Goal: Task Accomplishment & Management: Manage account settings

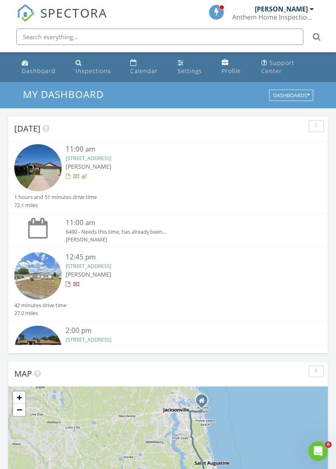
scroll to position [157, 0]
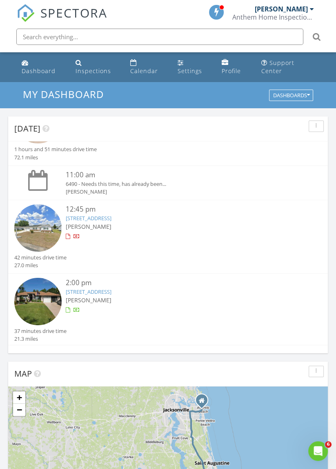
click at [187, 193] on div "[PERSON_NAME]" at bounding box center [181, 192] width 231 height 8
click at [41, 302] on img at bounding box center [37, 301] width 47 height 47
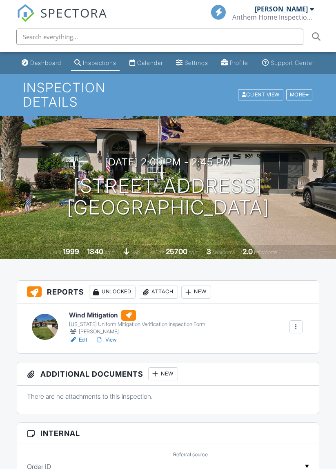
click at [159, 299] on div "Attach" at bounding box center [158, 292] width 39 height 13
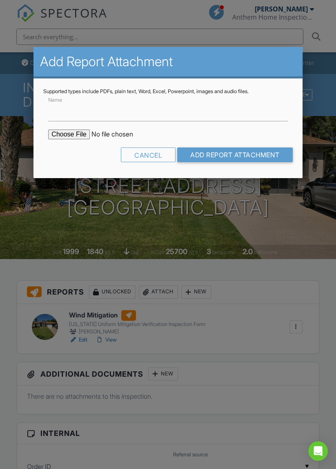
click at [68, 136] on input "file" at bounding box center [117, 134] width 139 height 10
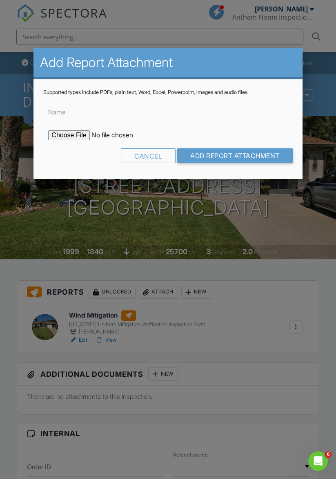
type input "C:\fakepath\Screenshot_20250828_115406_Chrome.jpg"
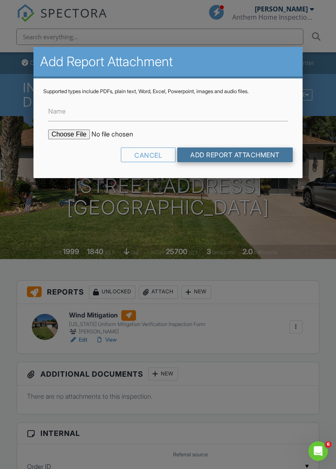
click at [244, 159] on input "Add Report Attachment" at bounding box center [235, 154] width 116 height 15
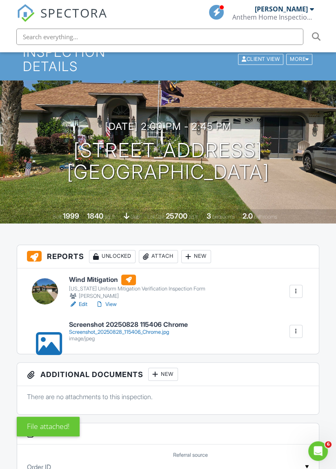
click at [165, 263] on div "Attach" at bounding box center [158, 256] width 39 height 13
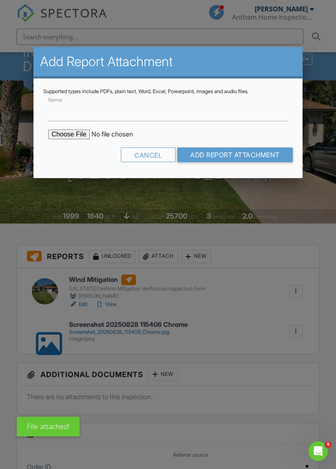
click at [74, 134] on input "file" at bounding box center [117, 134] width 139 height 10
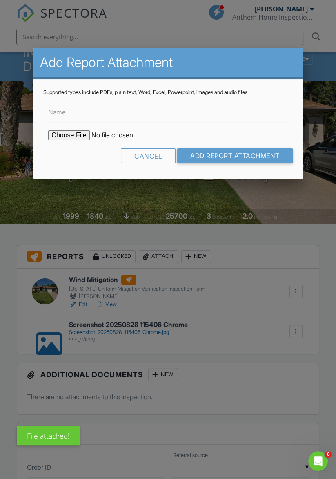
type input "C:\fakepath\Permits & inspections _ Marion County, FL"
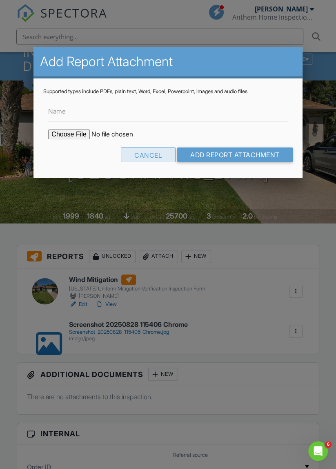
click at [152, 160] on div "Cancel" at bounding box center [148, 154] width 55 height 15
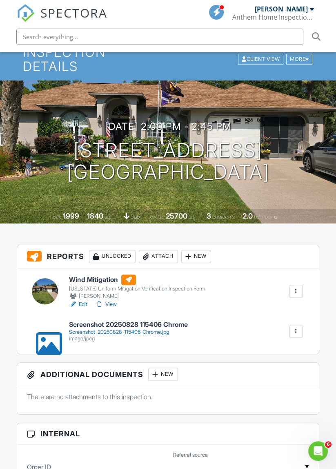
click at [168, 263] on div "Attach" at bounding box center [158, 256] width 39 height 13
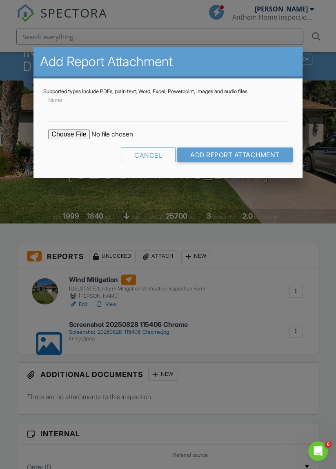
click at [252, 284] on div at bounding box center [168, 252] width 336 height 586
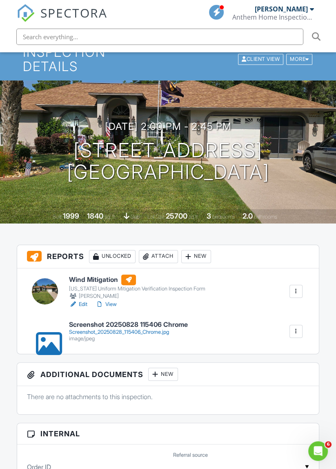
click at [297, 338] on div at bounding box center [296, 331] width 13 height 13
click at [300, 358] on link "Delete" at bounding box center [291, 353] width 30 height 9
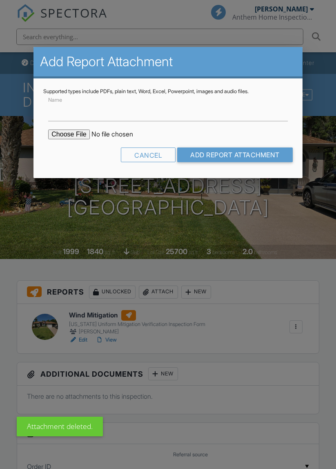
click at [80, 132] on input "file" at bounding box center [117, 134] width 139 height 10
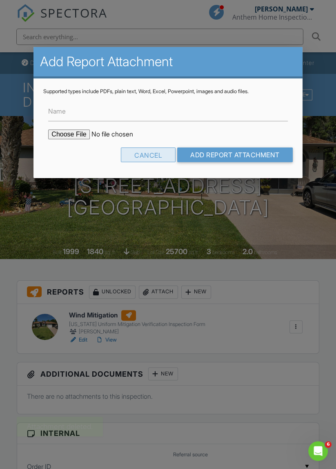
click at [148, 159] on div "Cancel" at bounding box center [148, 154] width 55 height 15
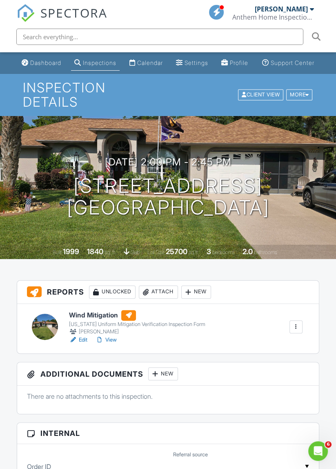
click at [161, 299] on div "Attach" at bounding box center [158, 292] width 39 height 13
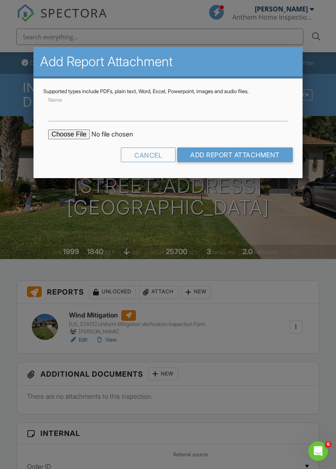
click at [82, 134] on input "file" at bounding box center [117, 134] width 139 height 10
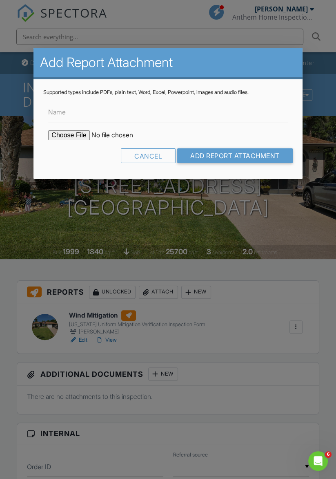
type input "C:\fakepath\Screenshot_20250828_115406_Chrome.PDF"
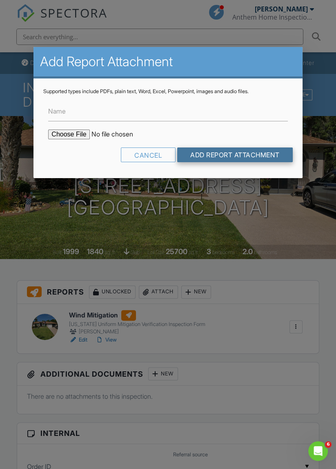
click at [252, 159] on input "Add Report Attachment" at bounding box center [235, 154] width 116 height 15
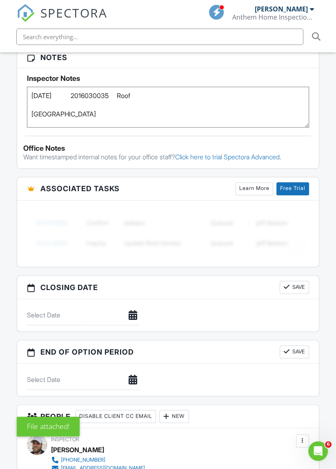
scroll to position [642, 0]
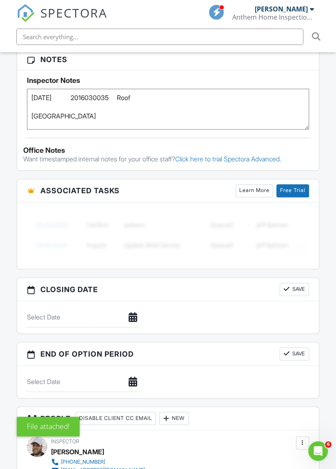
click at [117, 107] on textarea "[DATE] 2016030035 Roof [GEOGRAPHIC_DATA]" at bounding box center [168, 109] width 282 height 41
click at [114, 98] on textarea "[DATE] 2016030035 Roof [GEOGRAPHIC_DATA]" at bounding box center [168, 109] width 282 height 41
click at [88, 120] on textarea "[DATE] 2016030035 Roof [GEOGRAPHIC_DATA]" at bounding box center [168, 109] width 282 height 41
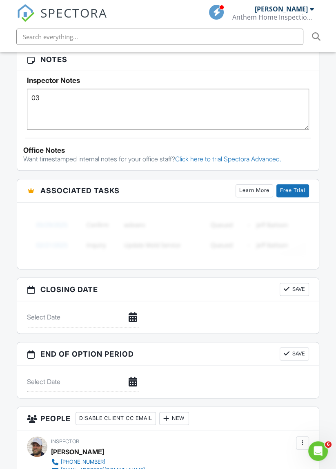
type textarea "0"
click at [41, 105] on textarea "[DATE] 2016030035 Roof [GEOGRAPHIC_DATA]" at bounding box center [168, 109] width 282 height 41
paste textarea "[DATE]"
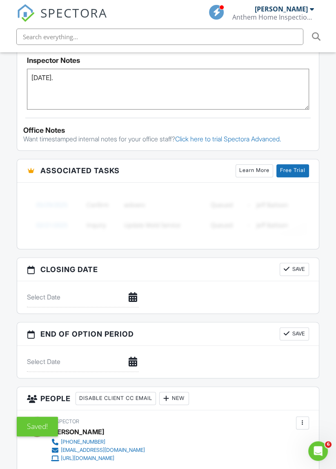
scroll to position [661, 0]
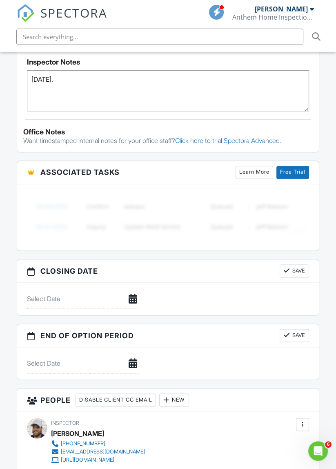
paste textarea "2020041563"
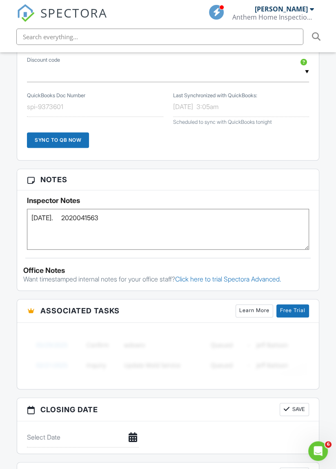
scroll to position [522, 0]
type textarea "[DATE]. 2020041563"
click at [12, 159] on div "Reports Unlocked Attach New Wind Mitigation [US_STATE] Uniform Mitigation Verif…" at bounding box center [168, 142] width 312 height 769
